Goal: Task Accomplishment & Management: Manage account settings

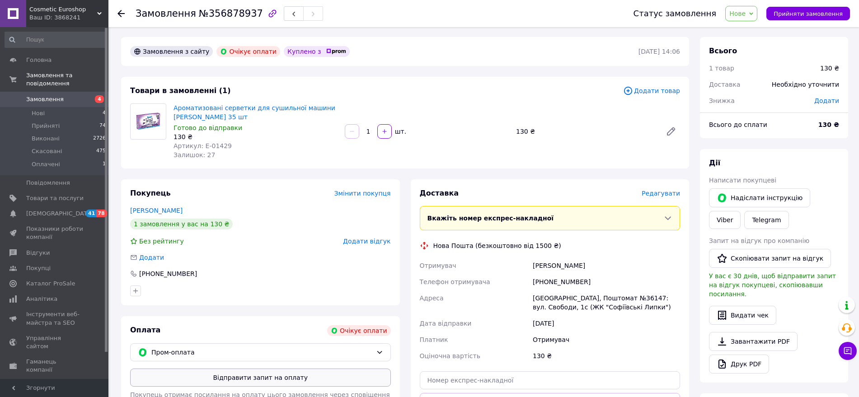
scroll to position [45, 0]
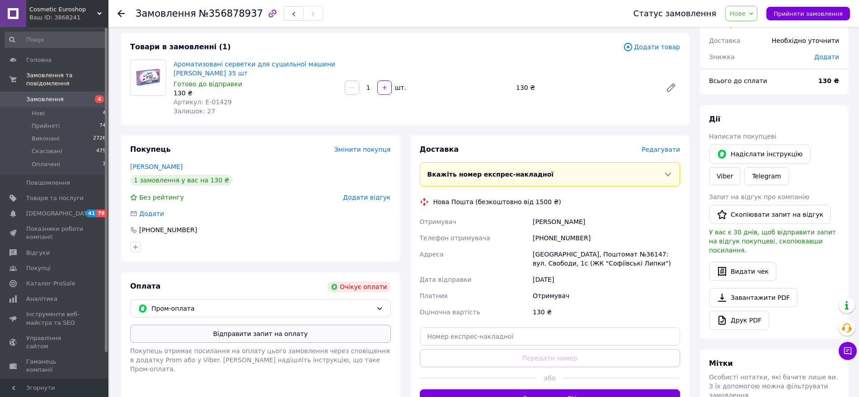
click at [266, 328] on button "Відправити запит на оплату" at bounding box center [260, 334] width 261 height 18
click at [769, 154] on button "Надіслати інструкцію" at bounding box center [759, 154] width 101 height 19
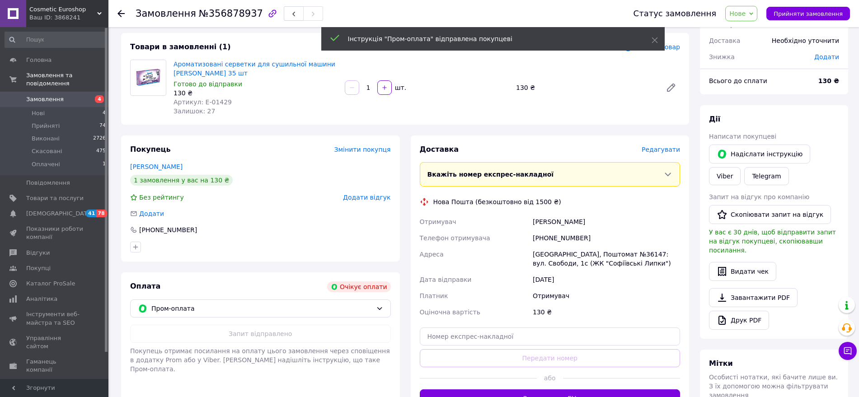
click at [122, 13] on icon at bounding box center [121, 13] width 7 height 7
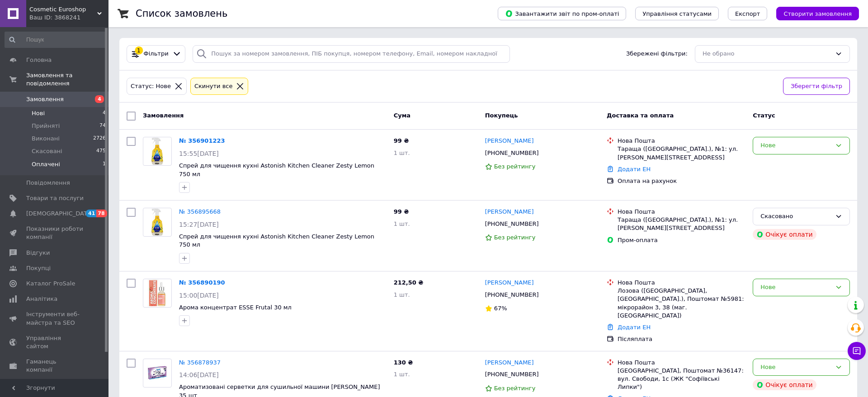
click at [60, 158] on li "Оплачені 1" at bounding box center [55, 166] width 111 height 17
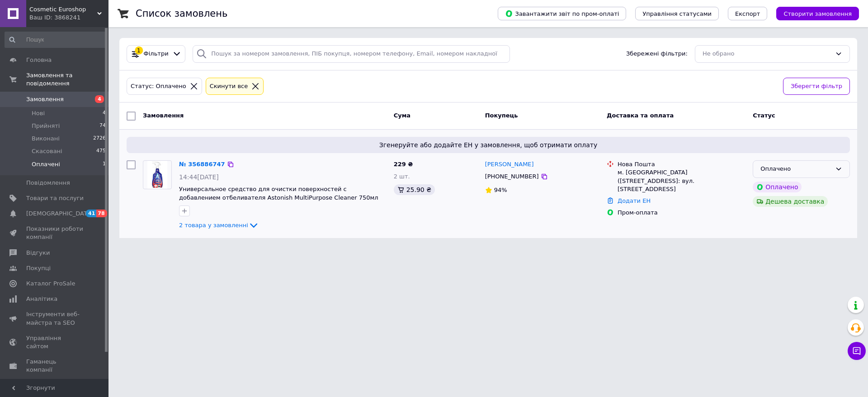
click at [815, 173] on div "Оплачено" at bounding box center [795, 169] width 71 height 9
click at [804, 182] on li "Прийнято" at bounding box center [801, 188] width 96 height 17
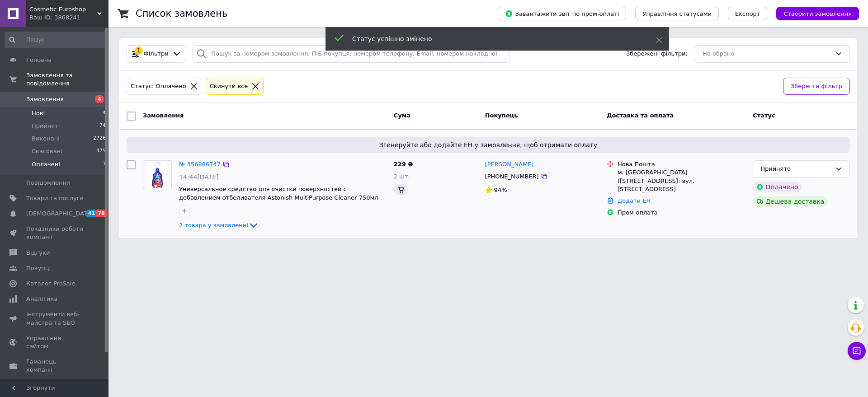
click at [46, 107] on li "Нові 4" at bounding box center [55, 113] width 111 height 13
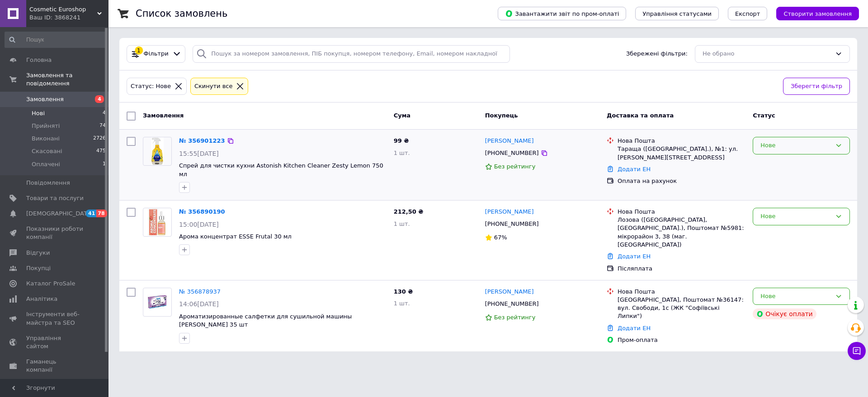
click at [796, 151] on div "Нове" at bounding box center [801, 146] width 97 height 18
click at [797, 170] on li "Прийнято" at bounding box center [801, 164] width 96 height 17
click at [797, 212] on div "Нове" at bounding box center [795, 216] width 71 height 9
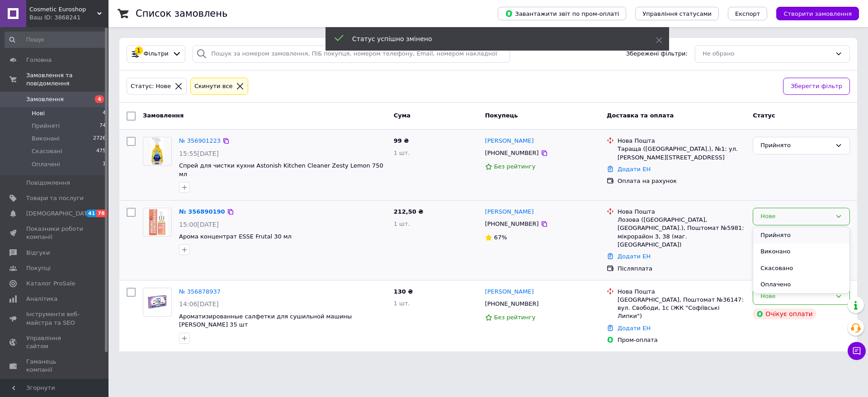
click at [783, 227] on li "Прийнято" at bounding box center [801, 235] width 96 height 17
click at [799, 292] on div "Нове" at bounding box center [795, 296] width 71 height 9
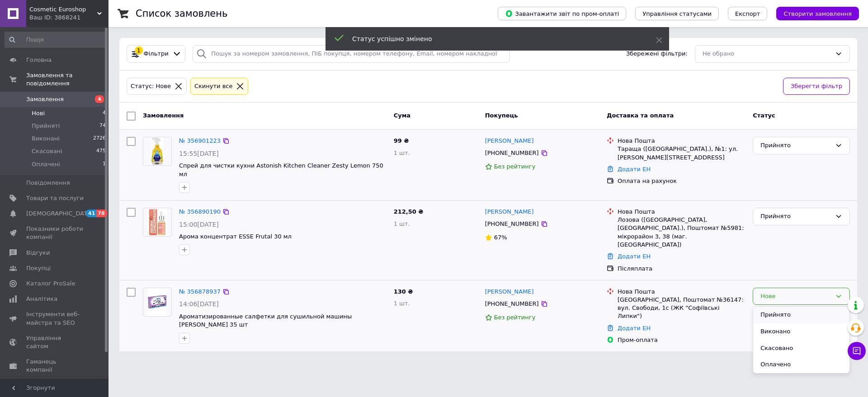
click at [780, 307] on li "Прийнято" at bounding box center [801, 315] width 96 height 17
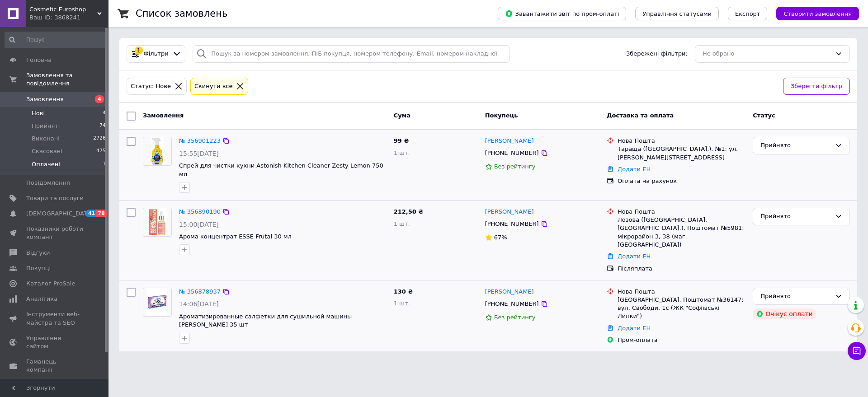
click at [55, 160] on span "Оплачені" at bounding box center [46, 164] width 28 height 8
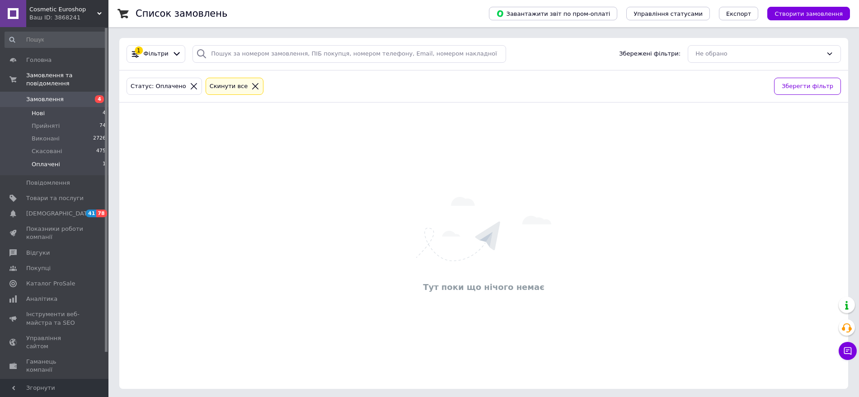
click at [39, 109] on span "Нові" at bounding box center [38, 113] width 13 height 8
click at [51, 122] on span "Прийняті" at bounding box center [46, 126] width 28 height 8
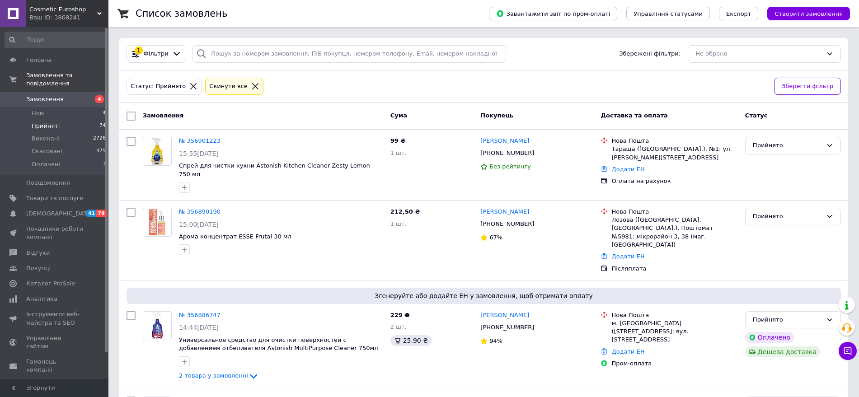
click at [49, 122] on span "Прийняті" at bounding box center [46, 126] width 28 height 8
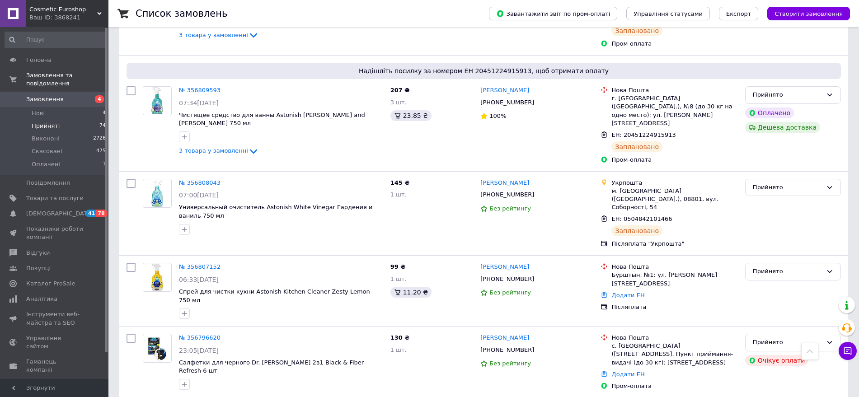
scroll to position [924, 0]
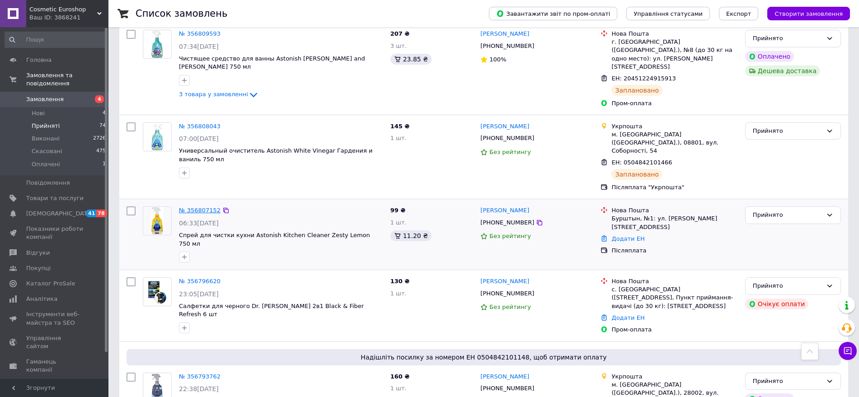
click at [210, 207] on link "№ 356807152" at bounding box center [200, 210] width 42 height 7
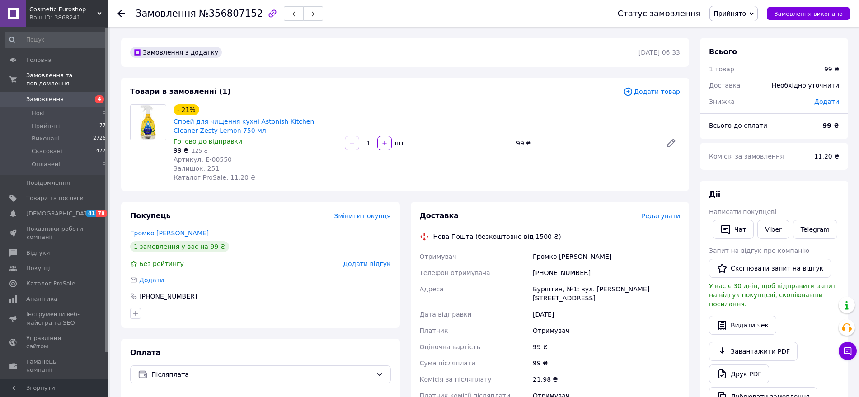
click at [650, 90] on span "Додати товар" at bounding box center [651, 92] width 57 height 10
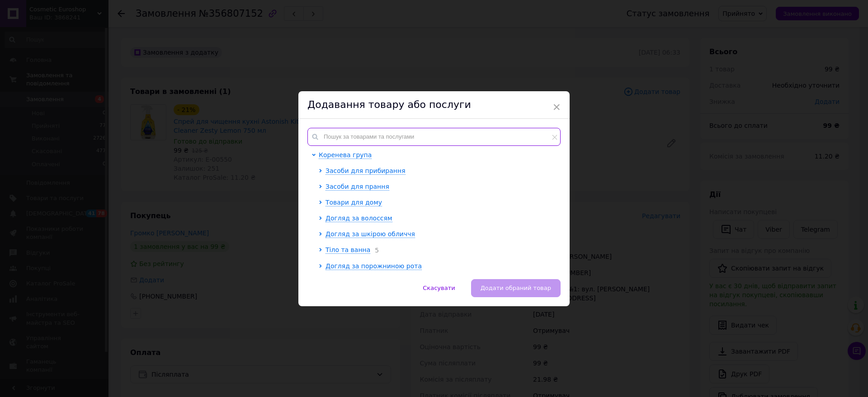
click at [431, 132] on input "text" at bounding box center [433, 137] width 253 height 18
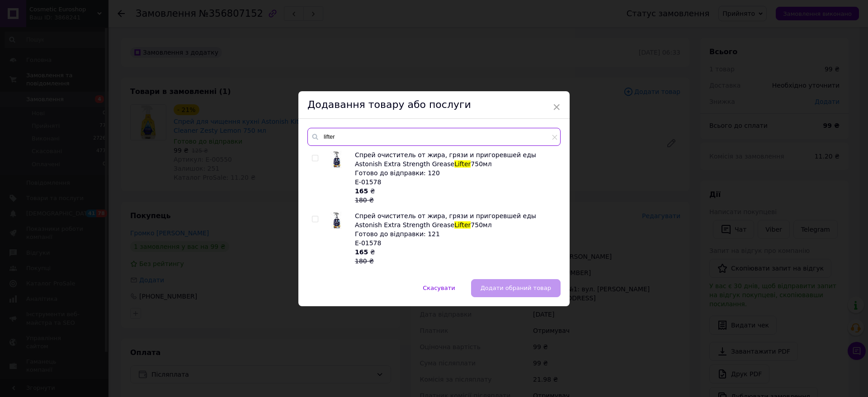
type input "lifter"
click at [315, 155] on input "checkbox" at bounding box center [315, 158] width 6 height 6
checkbox input "true"
click at [348, 139] on input "lifter" at bounding box center [433, 137] width 253 height 18
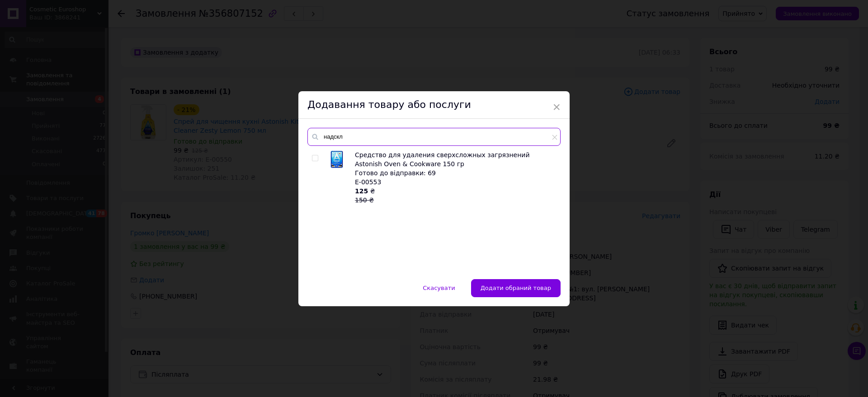
type input "надскл"
click at [314, 159] on input "checkbox" at bounding box center [315, 158] width 6 height 6
checkbox input "true"
click at [521, 287] on span "Додати обрані товари" at bounding box center [516, 288] width 69 height 7
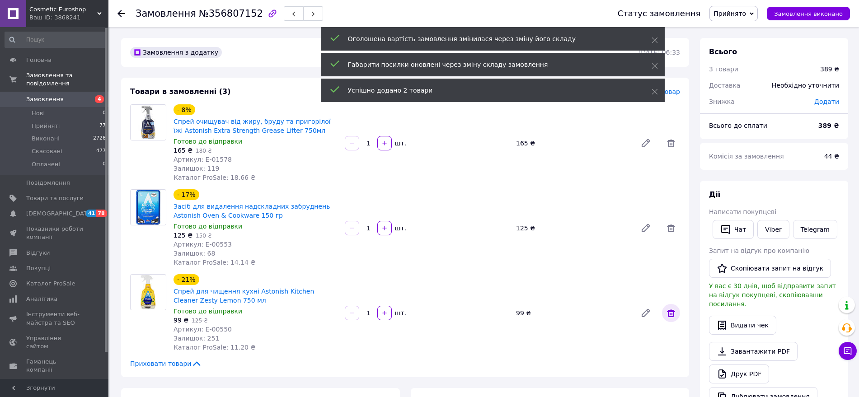
click at [674, 313] on icon at bounding box center [671, 313] width 8 height 8
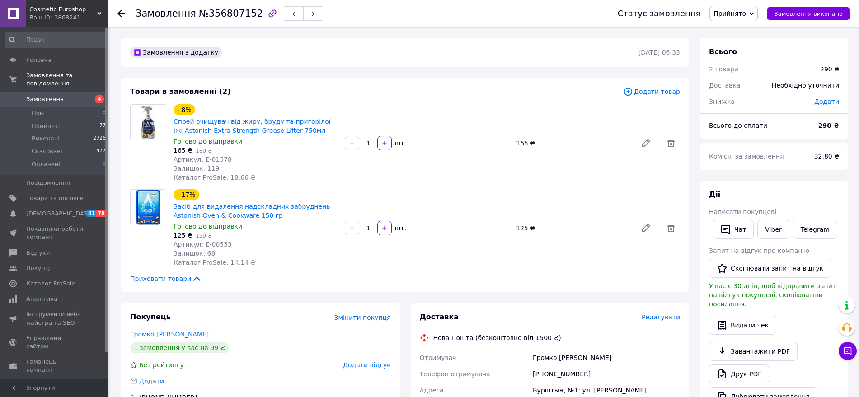
click at [121, 10] on use at bounding box center [121, 13] width 7 height 7
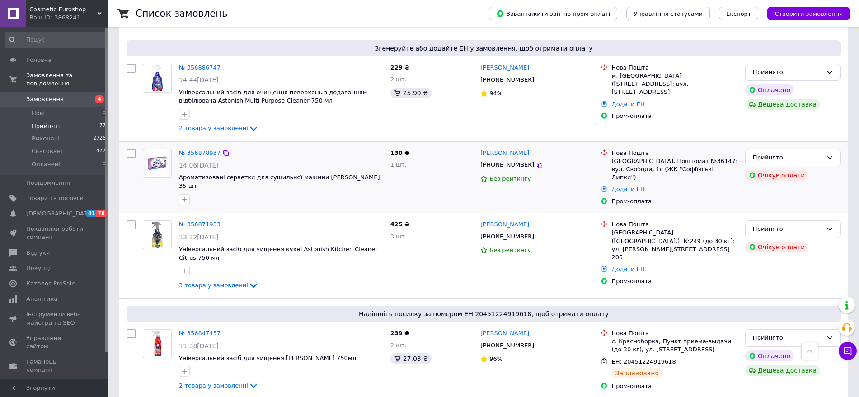
scroll to position [226, 0]
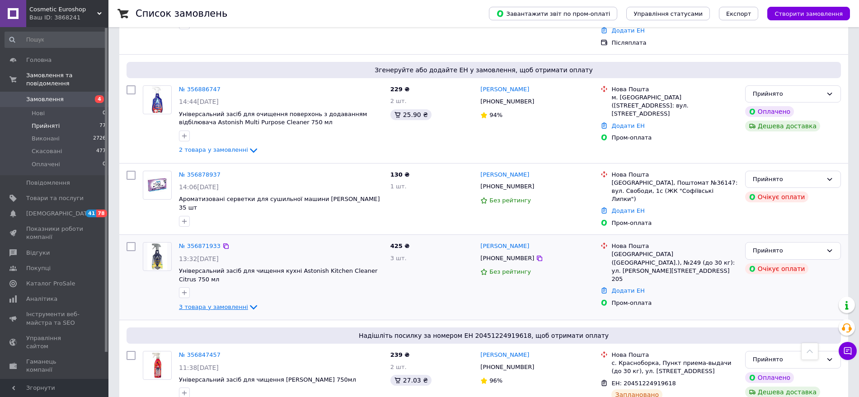
click at [248, 302] on icon at bounding box center [253, 307] width 11 height 11
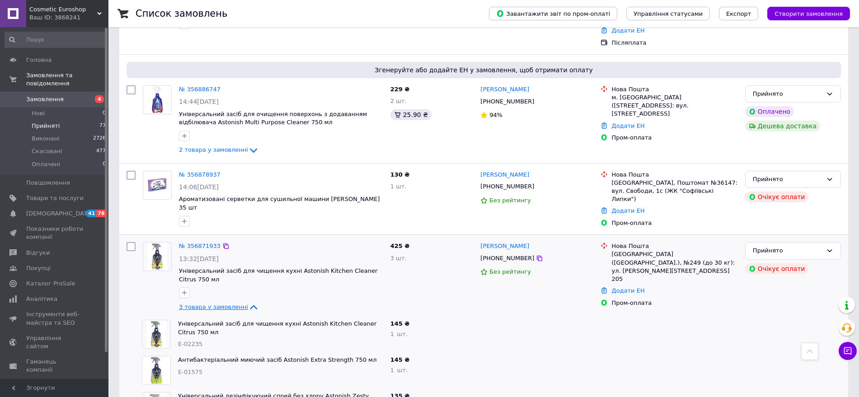
click at [248, 302] on icon at bounding box center [253, 307] width 11 height 11
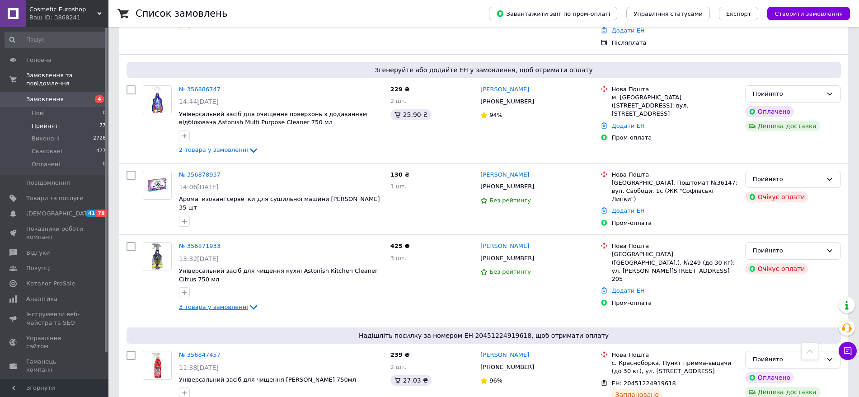
click at [250, 306] on icon at bounding box center [253, 308] width 7 height 5
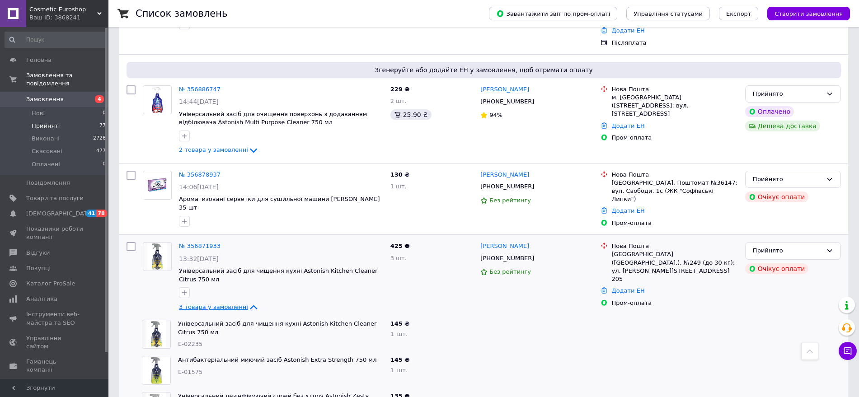
click at [248, 302] on icon at bounding box center [253, 307] width 11 height 11
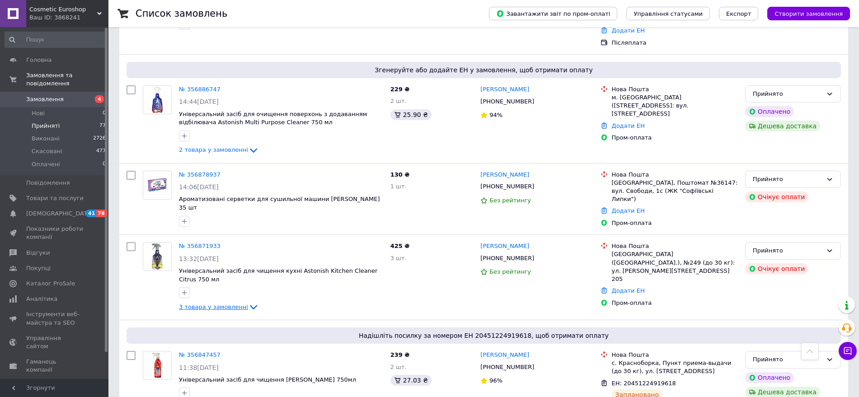
click at [248, 302] on icon at bounding box center [253, 307] width 11 height 11
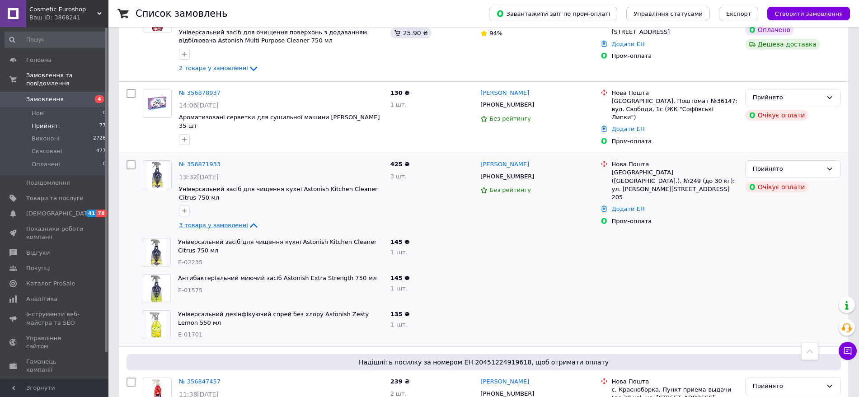
scroll to position [339, 0]
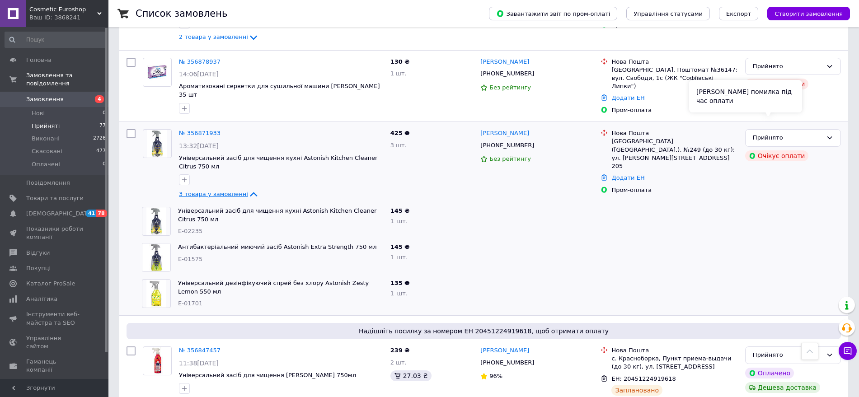
click at [776, 108] on div "[PERSON_NAME] помилка під час оплати" at bounding box center [745, 96] width 113 height 33
click at [826, 129] on div "Прийнято" at bounding box center [793, 138] width 96 height 18
click at [800, 165] on li "Скасовано" at bounding box center [793, 173] width 95 height 17
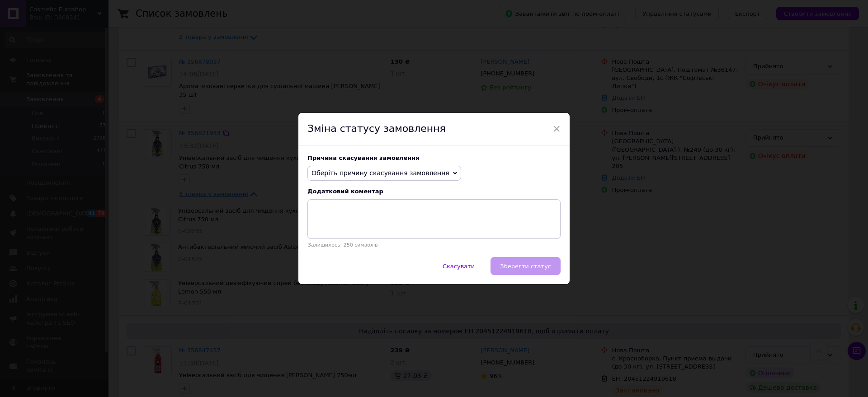
click at [421, 176] on span "Оберіть причину скасування замовлення" at bounding box center [380, 172] width 138 height 7
click at [372, 219] on li "Оплата не надійшла" at bounding box center [384, 216] width 153 height 13
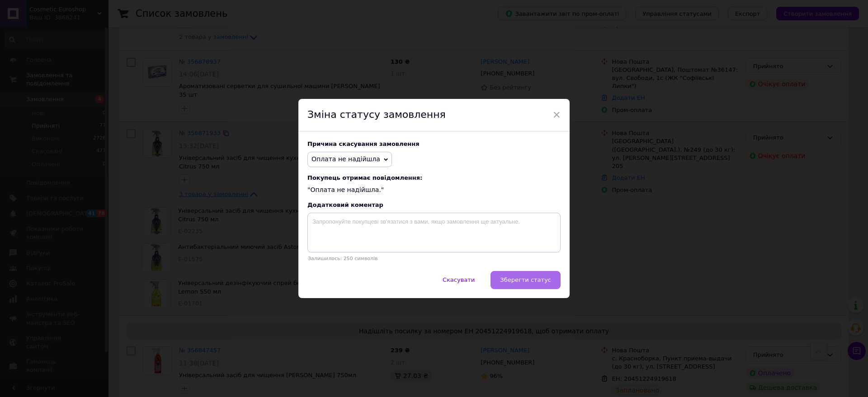
click at [535, 282] on span "Зберегти статус" at bounding box center [525, 280] width 51 height 7
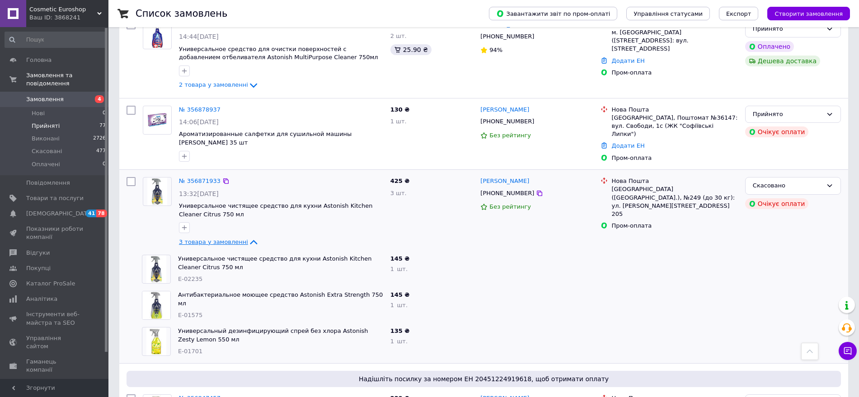
scroll to position [282, 0]
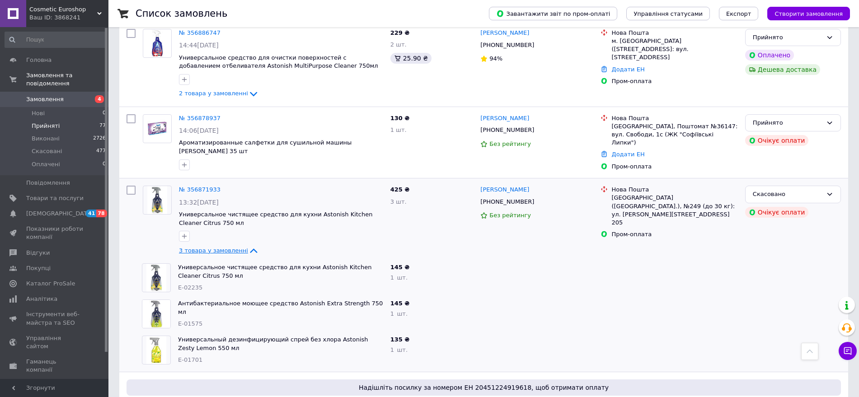
click at [248, 245] on icon at bounding box center [253, 250] width 11 height 11
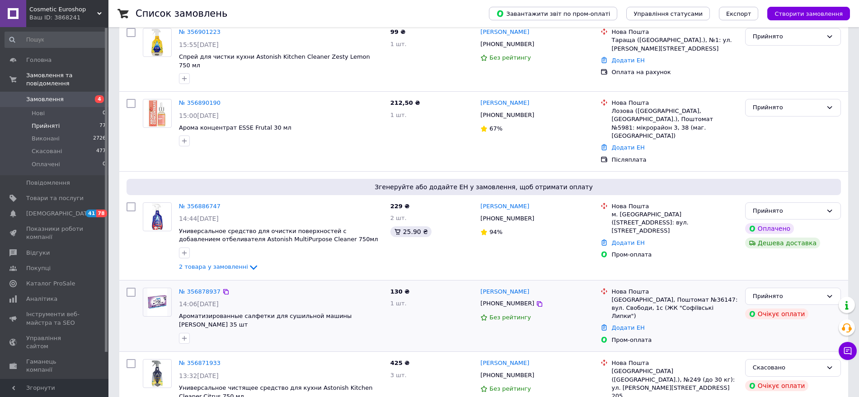
scroll to position [113, 0]
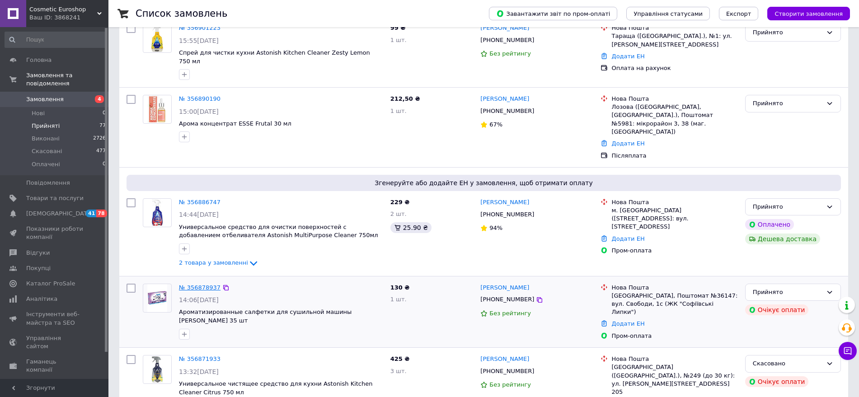
click at [201, 284] on link "№ 356878937" at bounding box center [200, 287] width 42 height 7
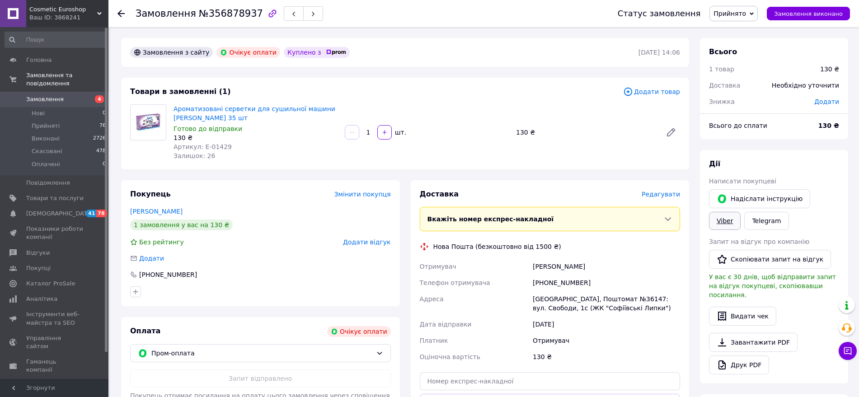
click at [741, 212] on link "Viber" at bounding box center [725, 221] width 32 height 18
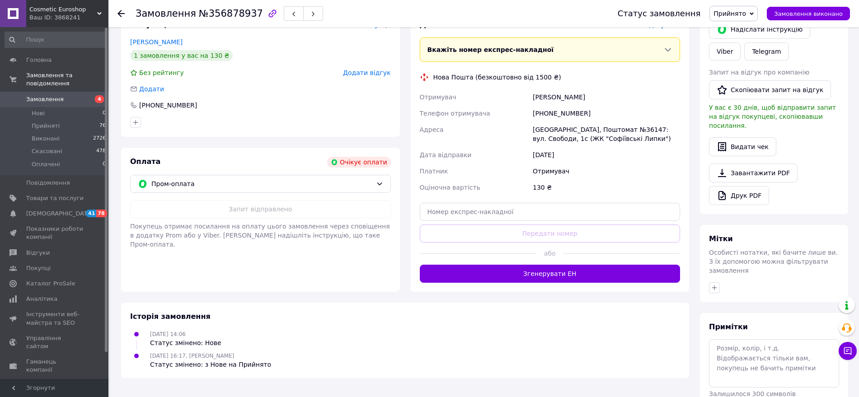
scroll to position [198, 0]
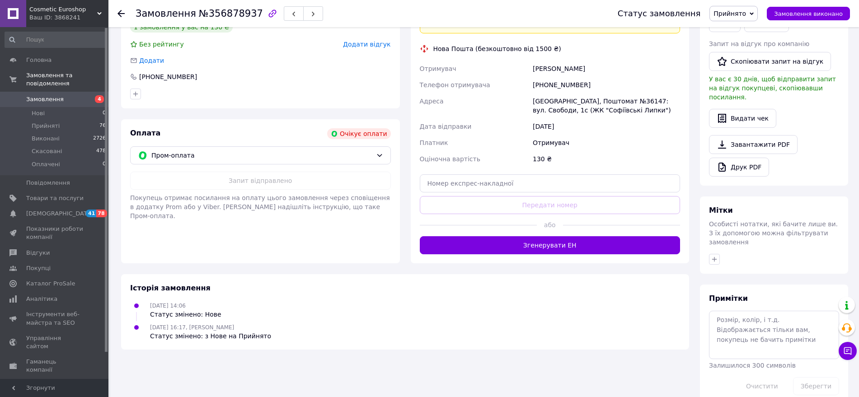
click at [233, 16] on span "№356878937" at bounding box center [231, 13] width 64 height 11
copy span "356878937"
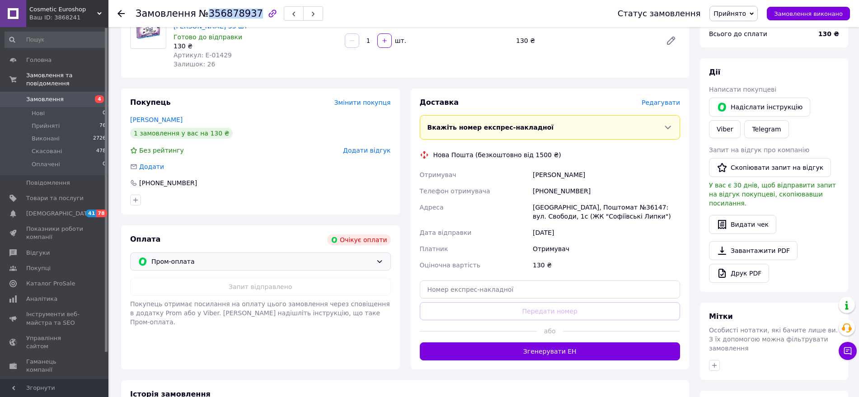
scroll to position [113, 0]
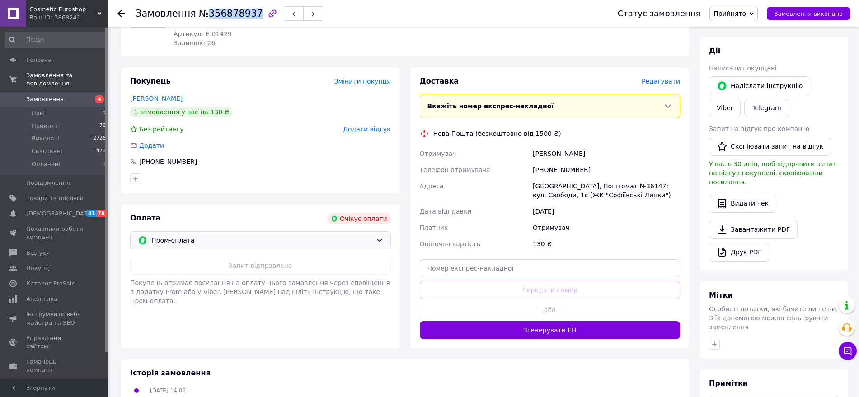
click at [304, 240] on span "Пром-оплата" at bounding box center [261, 240] width 221 height 10
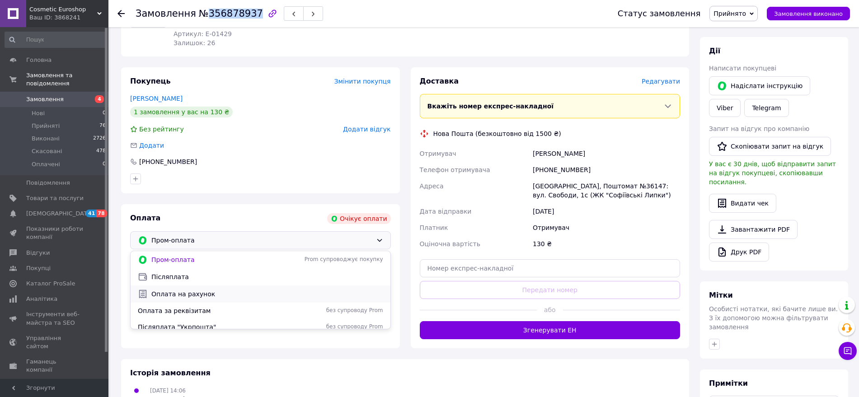
click at [211, 292] on span "Оплата на рахунок" at bounding box center [267, 294] width 232 height 9
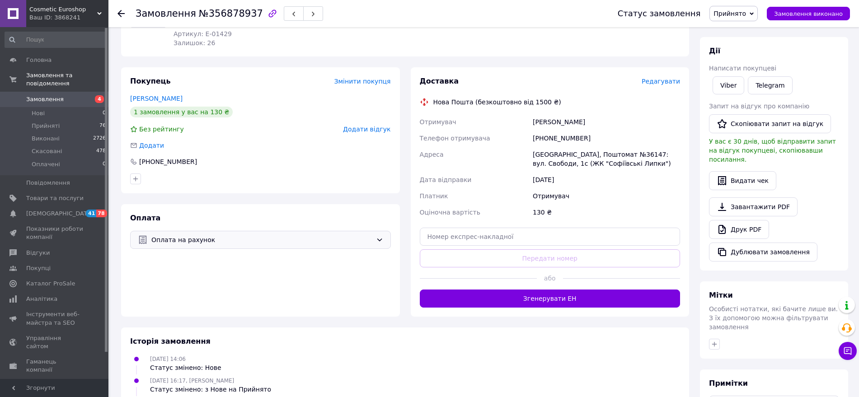
click at [114, 10] on div "Замовлення №356878937 Статус замовлення Прийнято Виконано Скасовано Оплачено За…" at bounding box center [483, 13] width 751 height 27
click at [121, 14] on use at bounding box center [121, 13] width 7 height 7
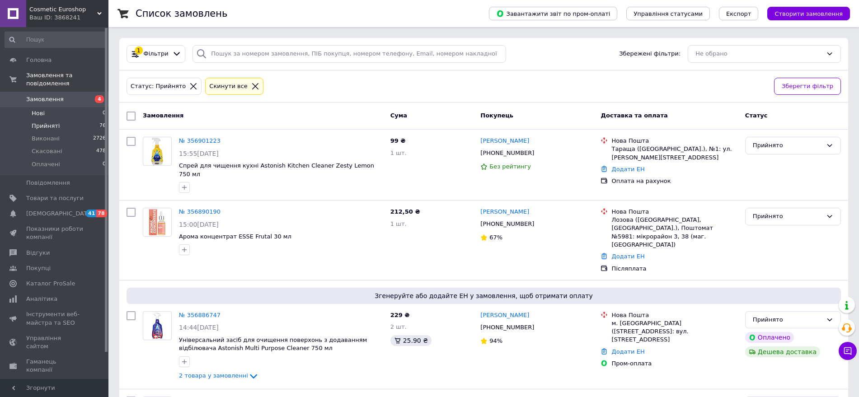
click at [59, 107] on li "Нові 0" at bounding box center [55, 113] width 111 height 13
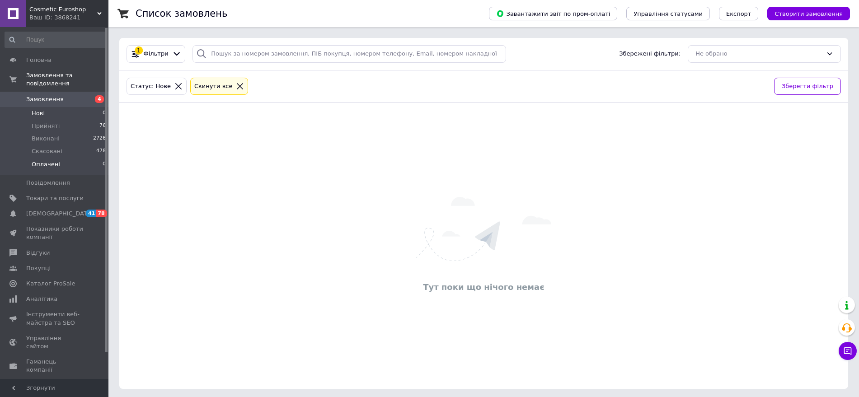
click at [48, 160] on span "Оплачені" at bounding box center [46, 164] width 28 height 8
click at [56, 121] on li "Прийняті 76" at bounding box center [55, 126] width 111 height 13
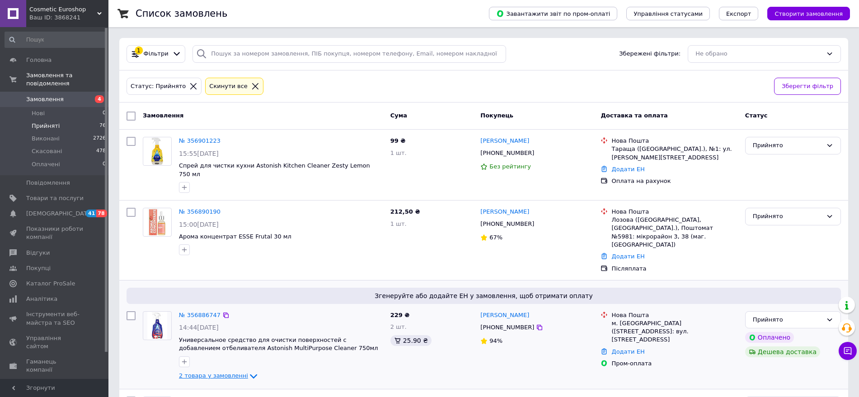
click at [248, 371] on icon at bounding box center [253, 376] width 11 height 11
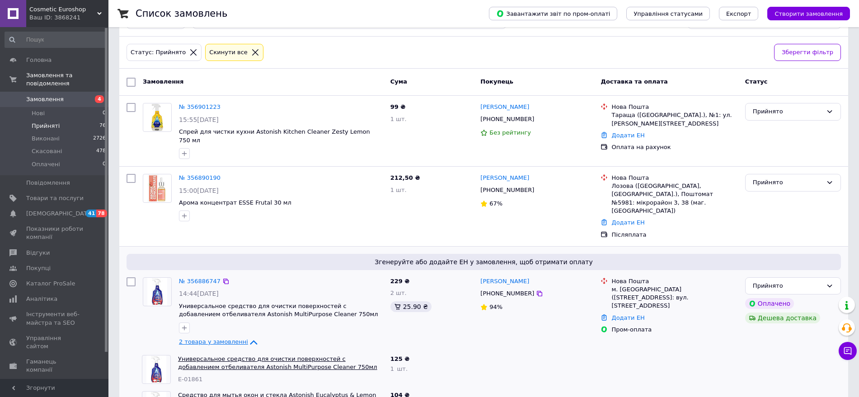
scroll to position [56, 0]
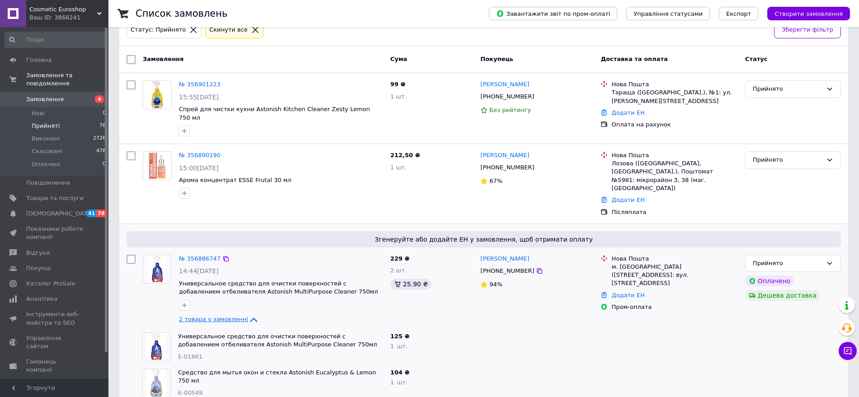
click at [248, 315] on icon at bounding box center [253, 320] width 11 height 11
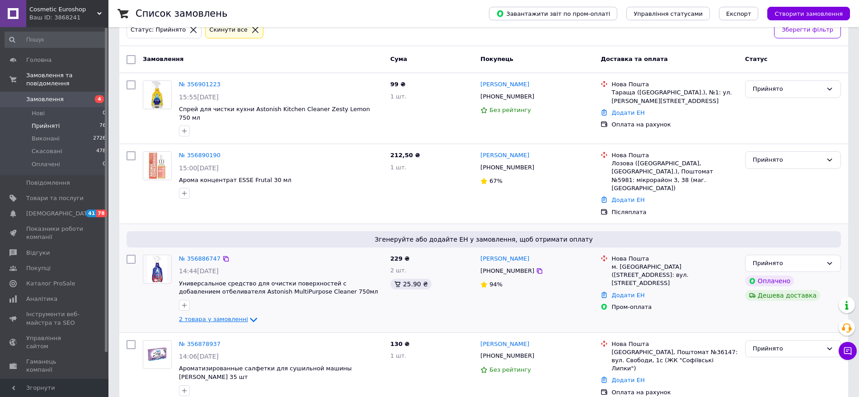
scroll to position [0, 0]
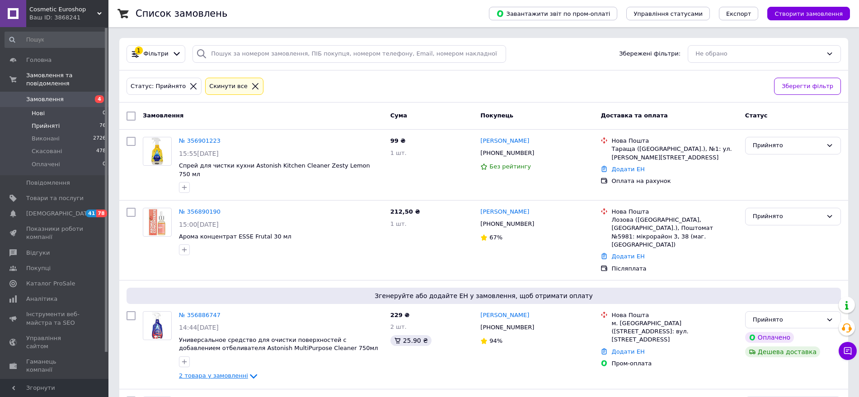
click at [72, 107] on li "Нові 0" at bounding box center [55, 113] width 111 height 13
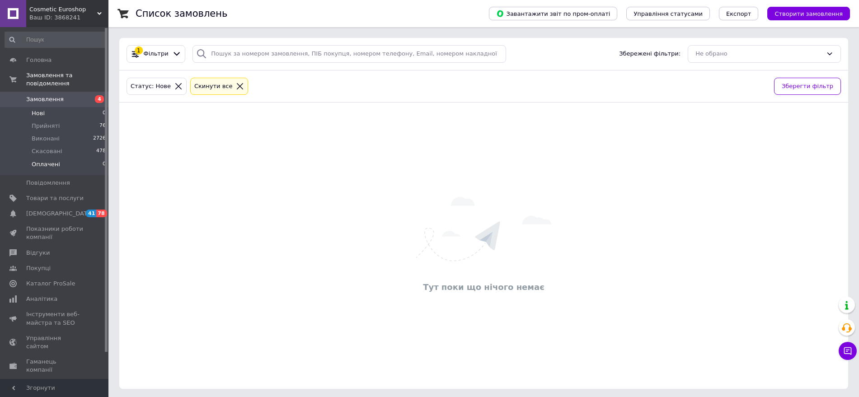
click at [57, 158] on li "Оплачені 0" at bounding box center [55, 166] width 111 height 17
click at [53, 122] on span "Прийняті" at bounding box center [46, 126] width 28 height 8
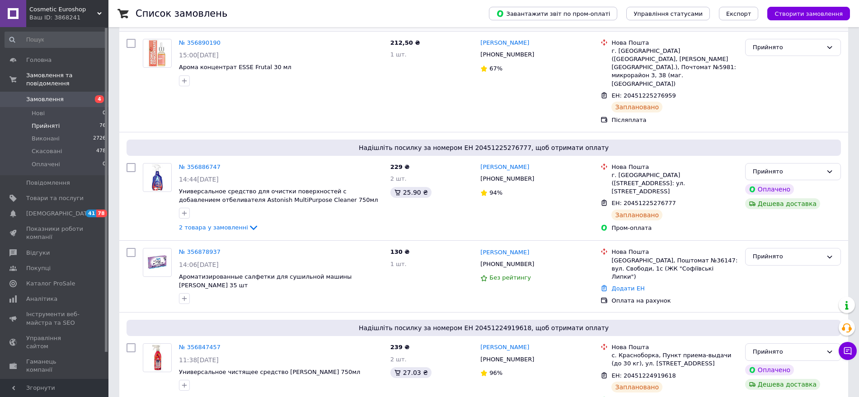
scroll to position [226, 0]
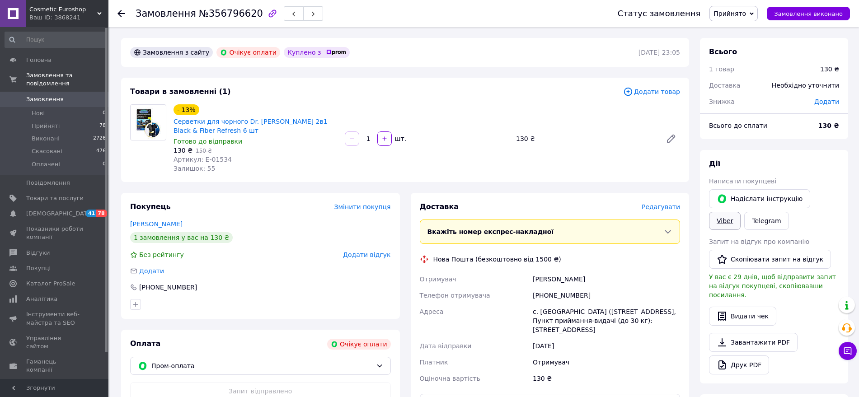
click at [741, 212] on link "Viber" at bounding box center [725, 221] width 32 height 18
